Goal: Task Accomplishment & Management: Complete application form

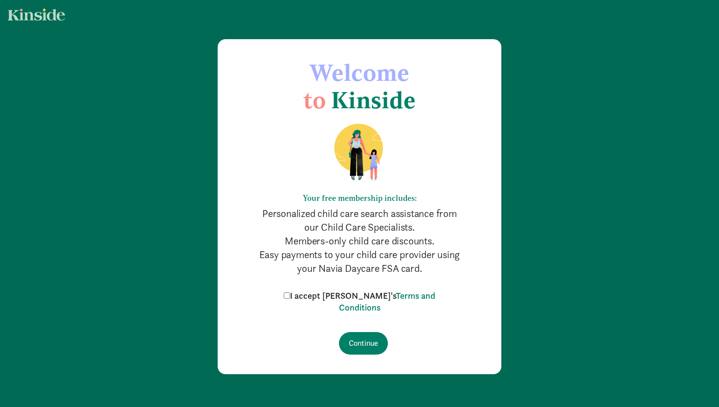
click at [332, 290] on label "I accept [PERSON_NAME]'s Terms and Conditions" at bounding box center [359, 301] width 157 height 23
click at [290, 292] on input "I accept [PERSON_NAME]'s Terms and Conditions" at bounding box center [287, 295] width 6 height 6
checkbox input "true"
click at [350, 337] on input "Continue" at bounding box center [363, 343] width 49 height 23
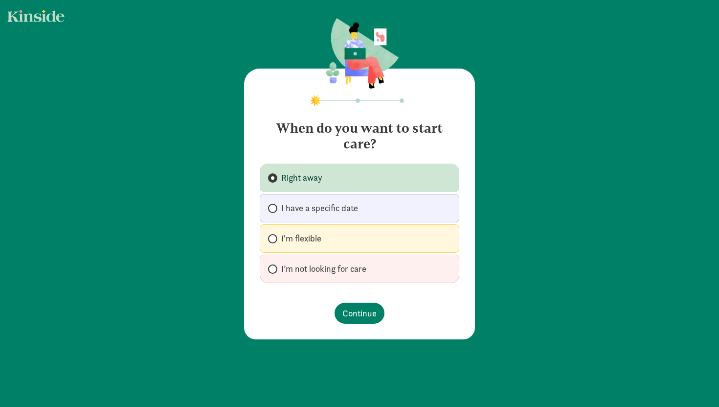
click at [335, 244] on label "I'm flexible" at bounding box center [360, 238] width 200 height 28
click at [274, 242] on input "I'm flexible" at bounding box center [271, 238] width 6 height 6
radio input "true"
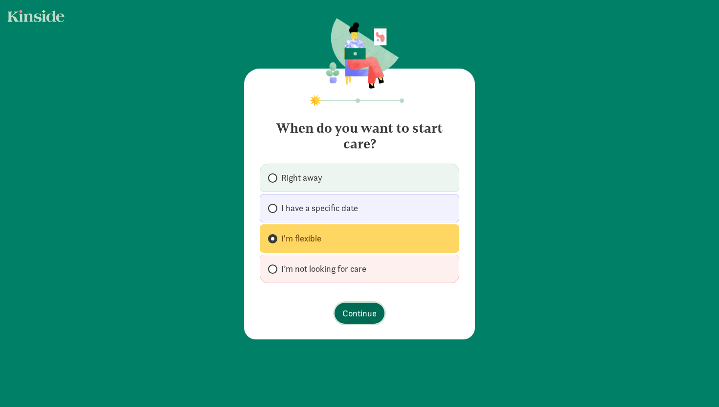
click at [362, 317] on span "Continue" at bounding box center [359, 312] width 34 height 13
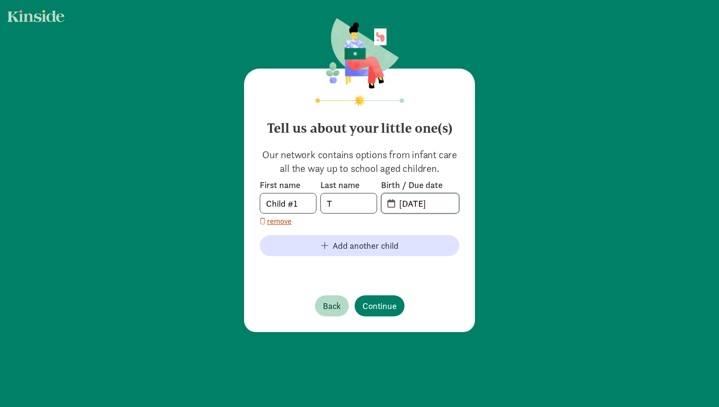
click at [422, 204] on input "[DATE]" at bounding box center [426, 203] width 66 height 20
drag, startPoint x: 452, startPoint y: 208, endPoint x: 386, endPoint y: 206, distance: 66.6
click at [386, 206] on span "[DATE]" at bounding box center [420, 203] width 77 height 20
type input "[DATE]"
drag, startPoint x: 338, startPoint y: 204, endPoint x: 317, endPoint y: 204, distance: 21.5
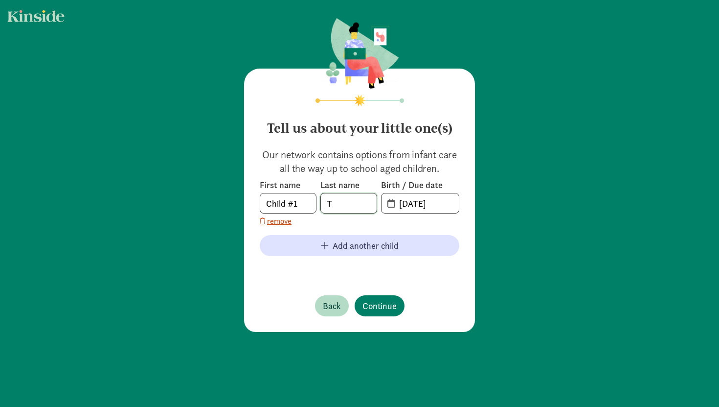
click at [317, 204] on div "First name Child #1 Last name T Birth / Due date [DATE]" at bounding box center [360, 196] width 200 height 34
type input "[PERSON_NAME]"
drag, startPoint x: 300, startPoint y: 204, endPoint x: 248, endPoint y: 203, distance: 52.4
click at [248, 203] on div "Tell us about your little one(s) Our network contains options from infant care …" at bounding box center [359, 199] width 231 height 263
type input "Juniper"
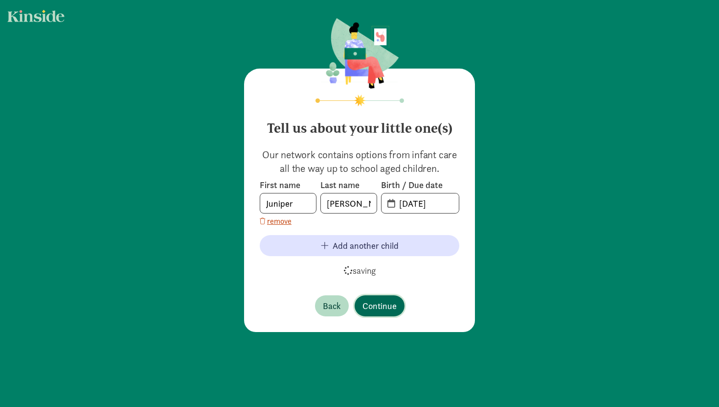
click at [385, 303] on span "Continue" at bounding box center [380, 305] width 34 height 13
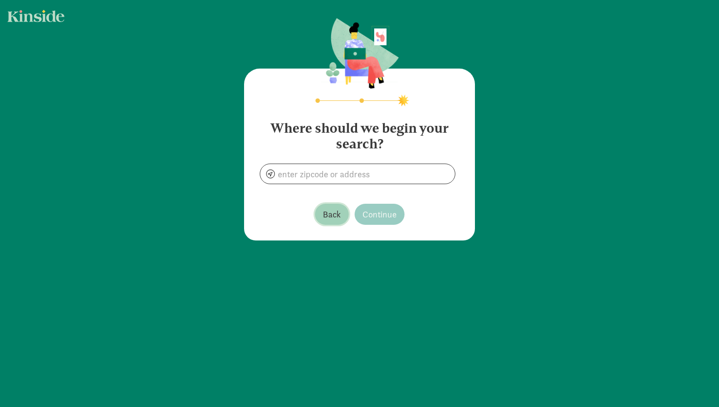
click at [335, 211] on span "Back" at bounding box center [332, 213] width 18 height 13
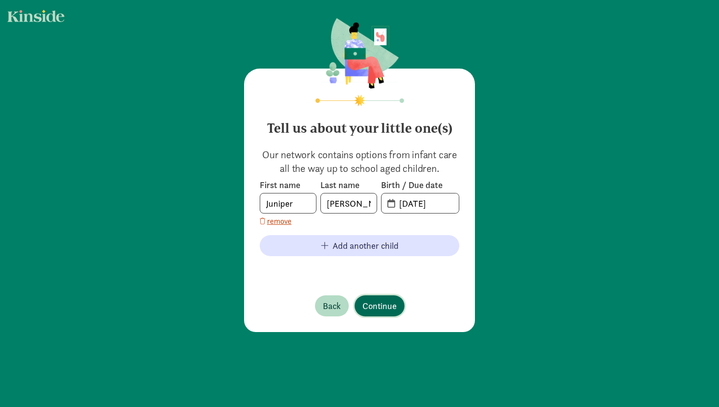
click at [388, 311] on span "Continue" at bounding box center [380, 305] width 34 height 13
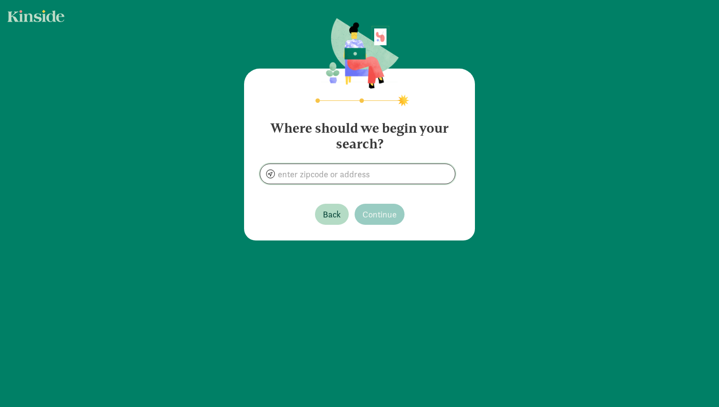
click at [378, 177] on input at bounding box center [357, 174] width 195 height 20
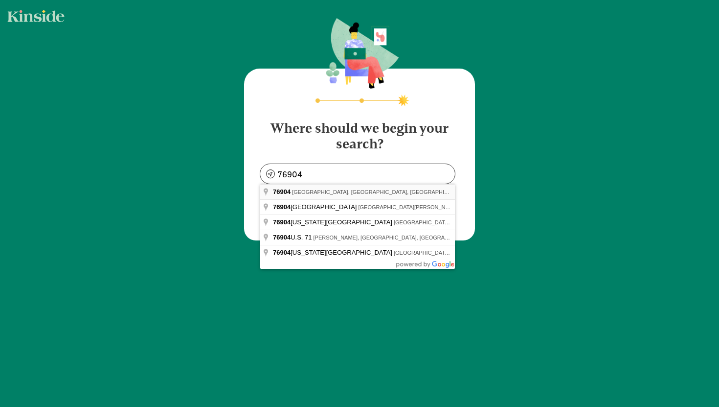
type input "[GEOGRAPHIC_DATA], [GEOGRAPHIC_DATA]"
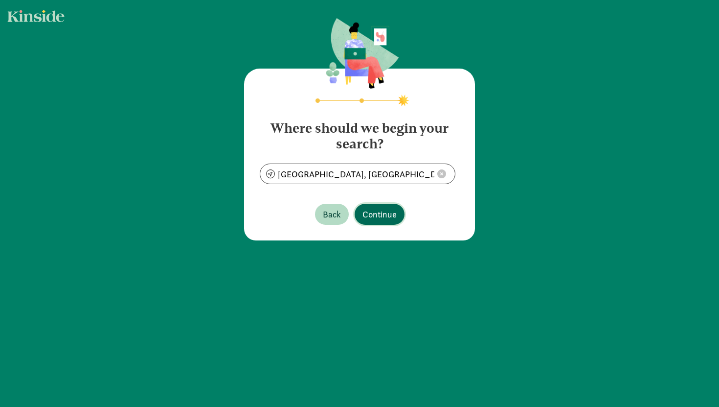
click at [372, 210] on span "Continue" at bounding box center [380, 213] width 34 height 13
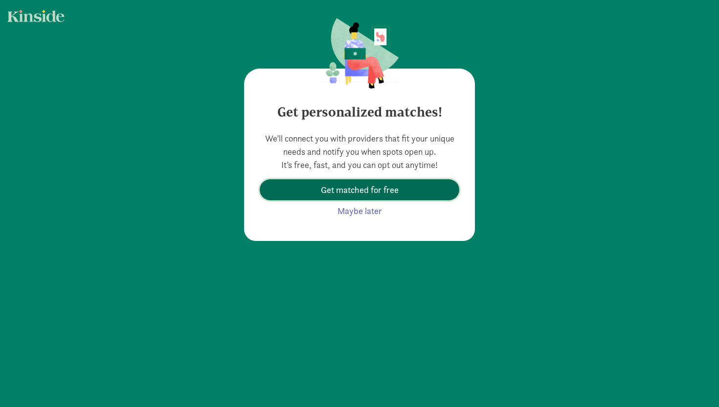
click at [372, 192] on span "Get matched for free" at bounding box center [360, 189] width 78 height 13
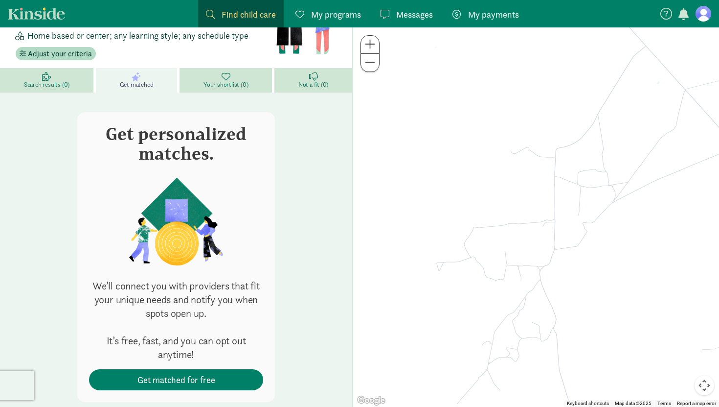
scroll to position [109, 0]
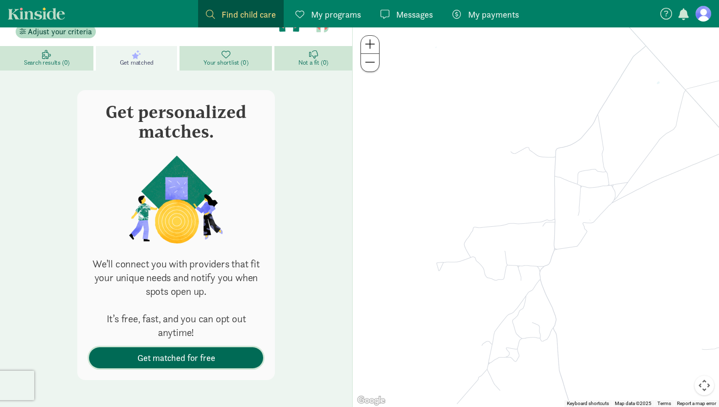
click at [184, 358] on span "Get matched for free" at bounding box center [176, 357] width 78 height 13
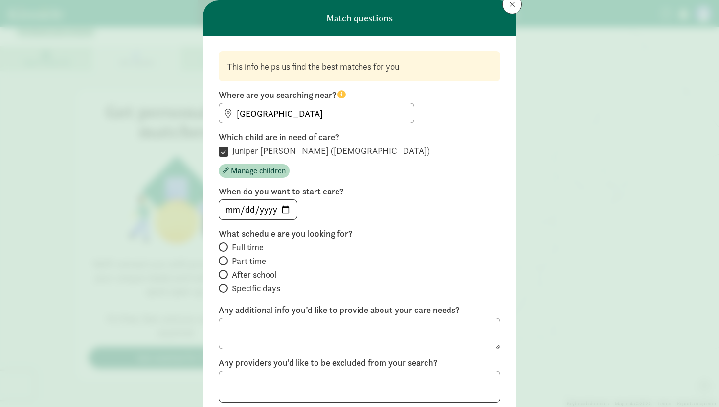
scroll to position [0, 0]
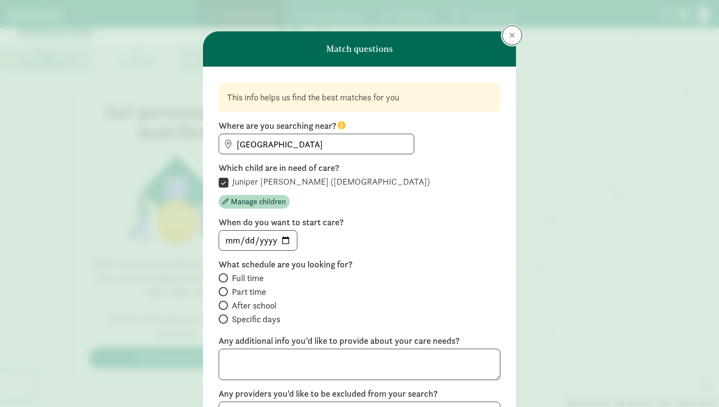
click at [509, 35] on span at bounding box center [512, 35] width 6 height 8
